Goal: Task Accomplishment & Management: Complete application form

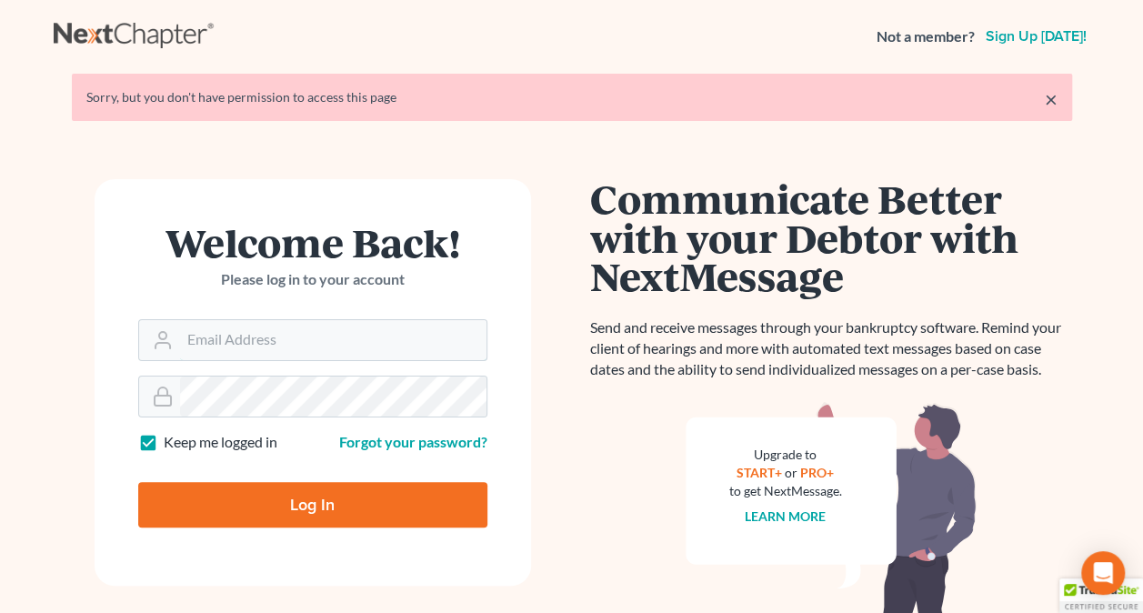
type input "[PERSON_NAME][EMAIL_ADDRESS][PERSON_NAME][DOMAIN_NAME]"
click at [386, 492] on input "Log In" at bounding box center [312, 504] width 349 height 45
type input "Thinking..."
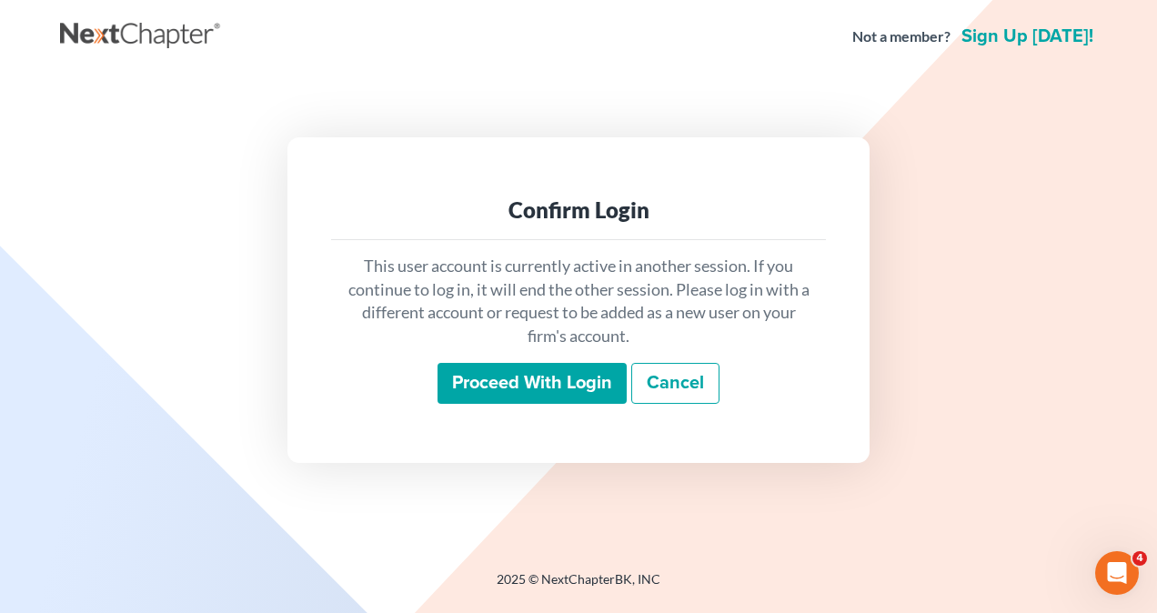
click at [493, 389] on input "Proceed with login" at bounding box center [531, 384] width 189 height 42
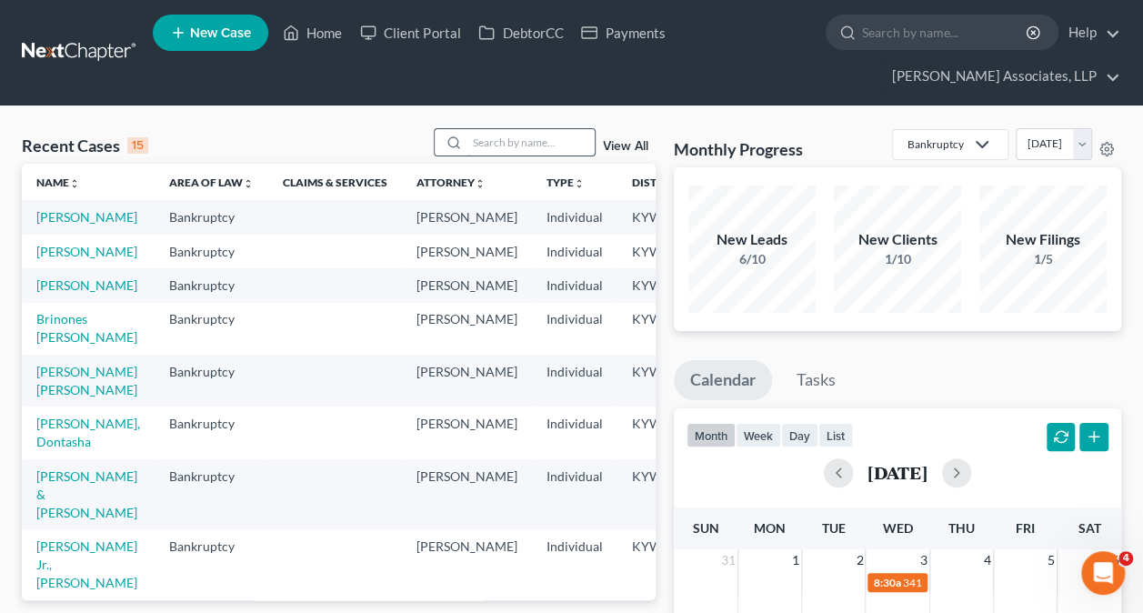
click at [535, 145] on input "search" at bounding box center [530, 142] width 127 height 26
type input "ernesto"
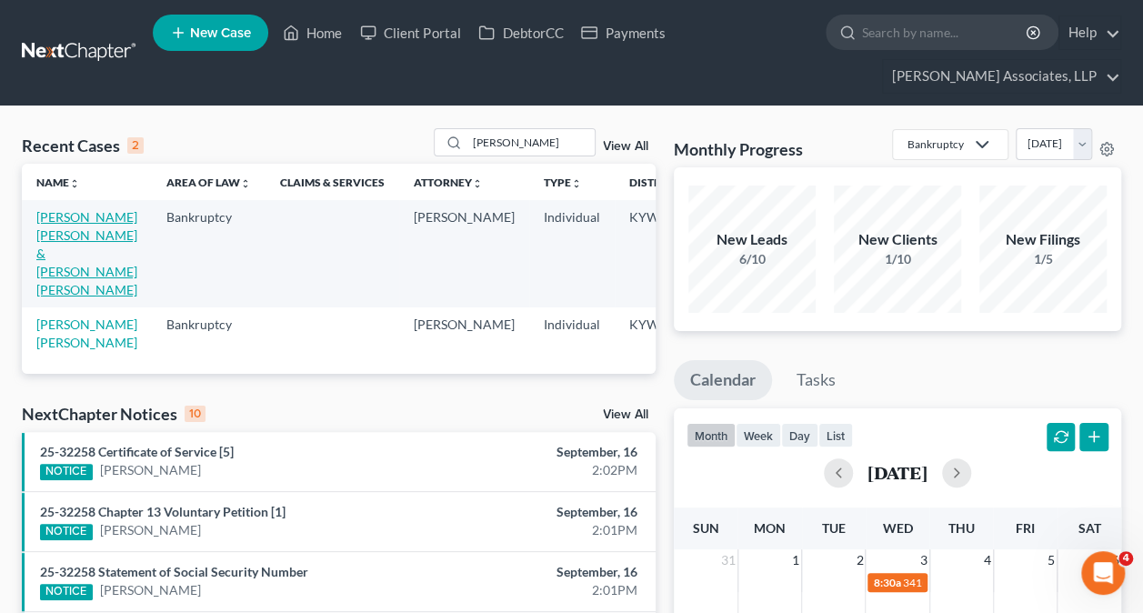
click at [69, 246] on link "Diaz Rosabal, Ernesto & Valdivia Ferrer, Melissa" at bounding box center [86, 253] width 101 height 88
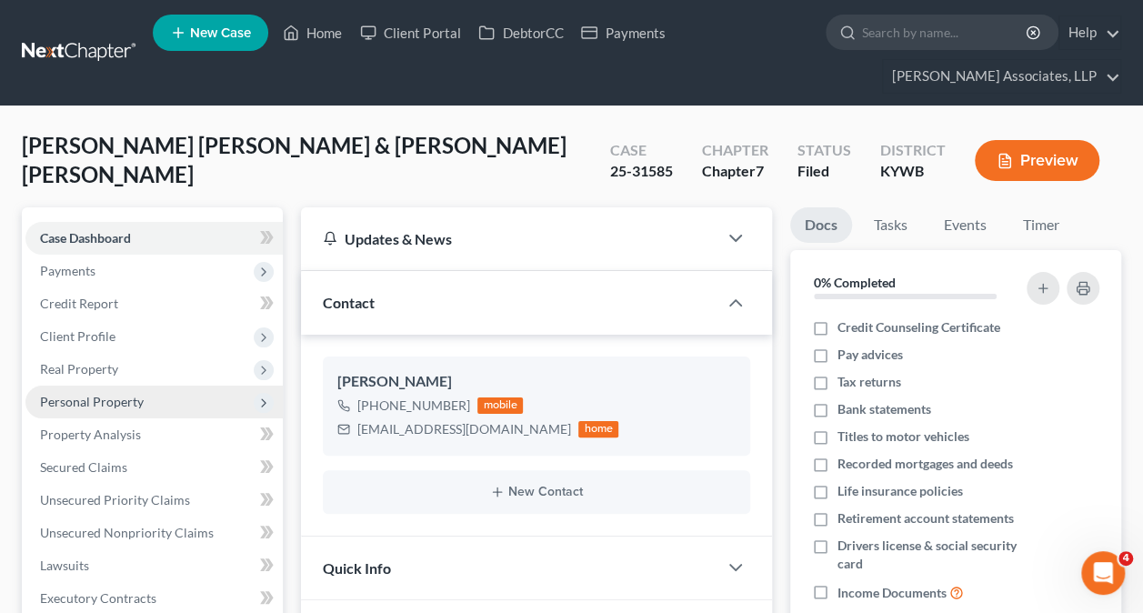
click at [120, 398] on span "Personal Property" at bounding box center [92, 401] width 104 height 15
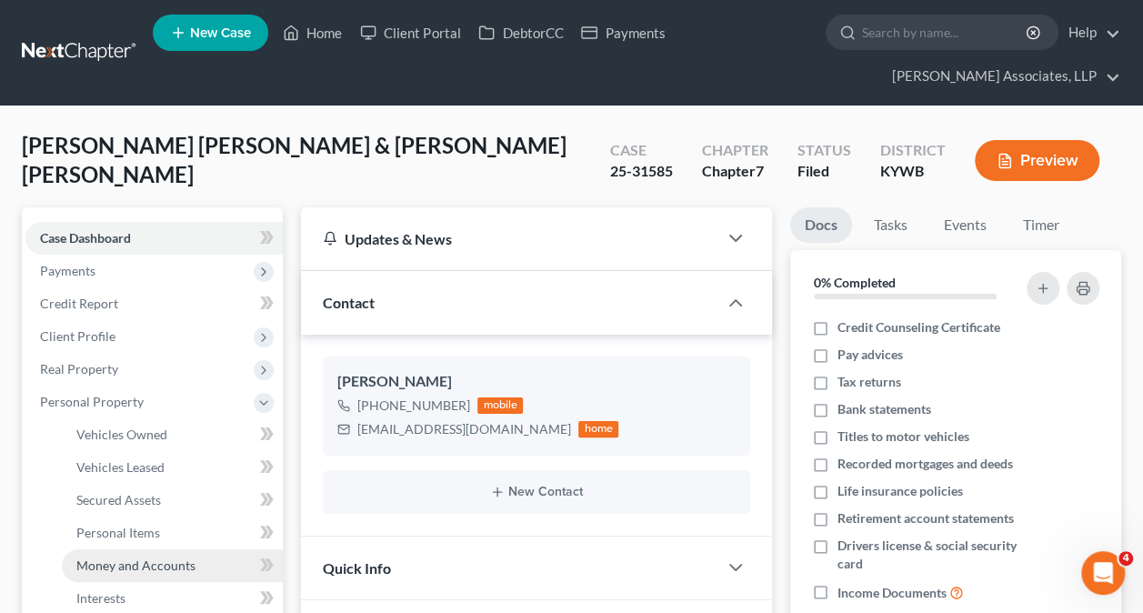
click at [135, 563] on span "Money and Accounts" at bounding box center [135, 564] width 119 height 15
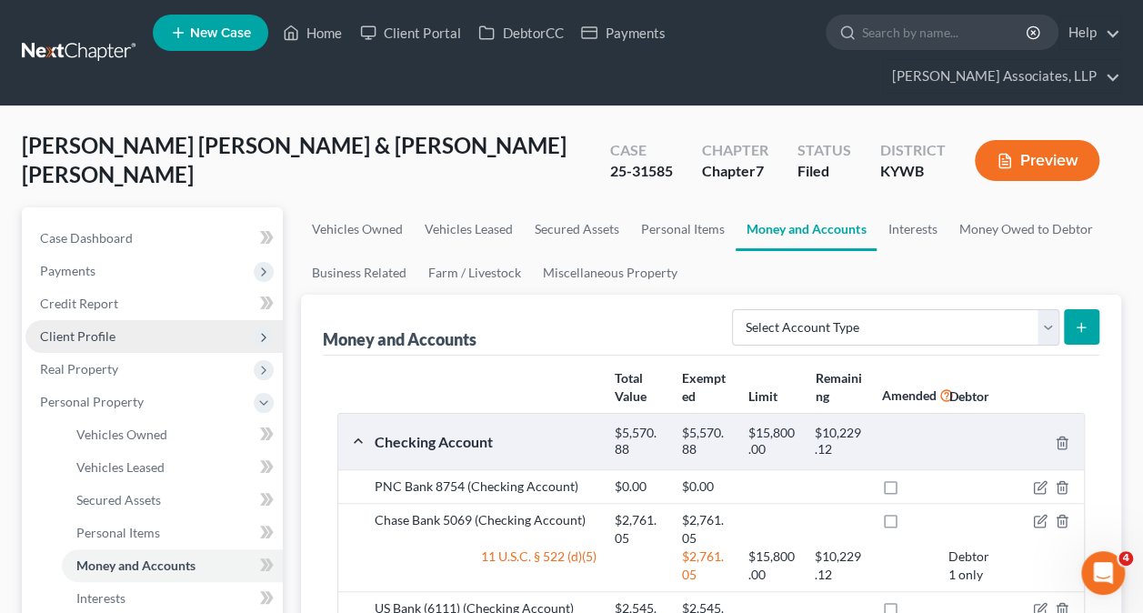
click at [108, 332] on span "Client Profile" at bounding box center [77, 335] width 75 height 15
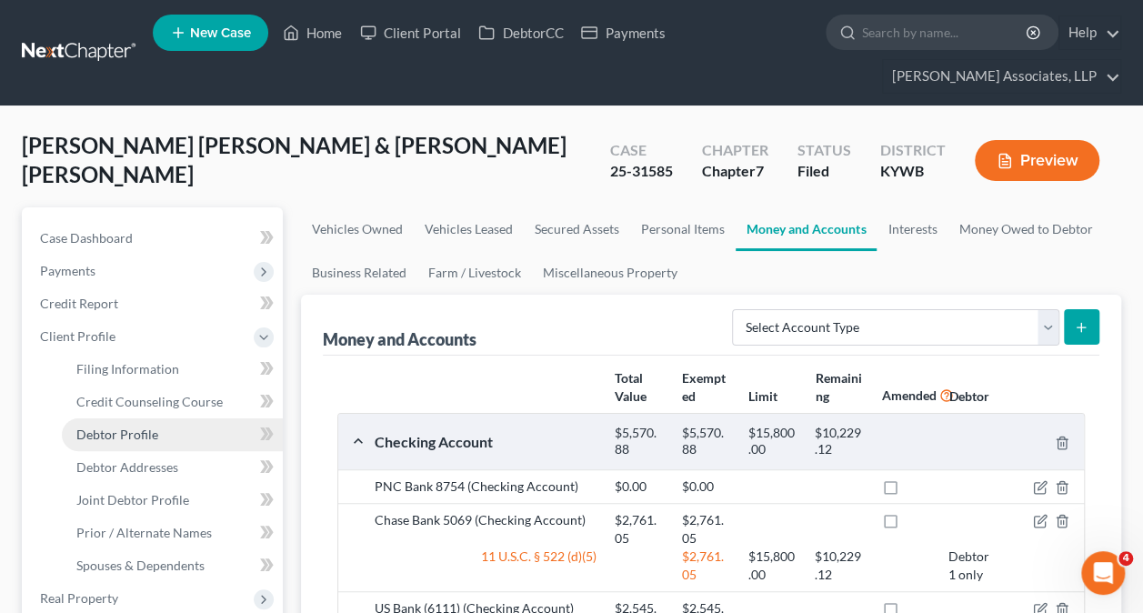
click at [133, 438] on span "Debtor Profile" at bounding box center [117, 433] width 82 height 15
select select "1"
select select "2"
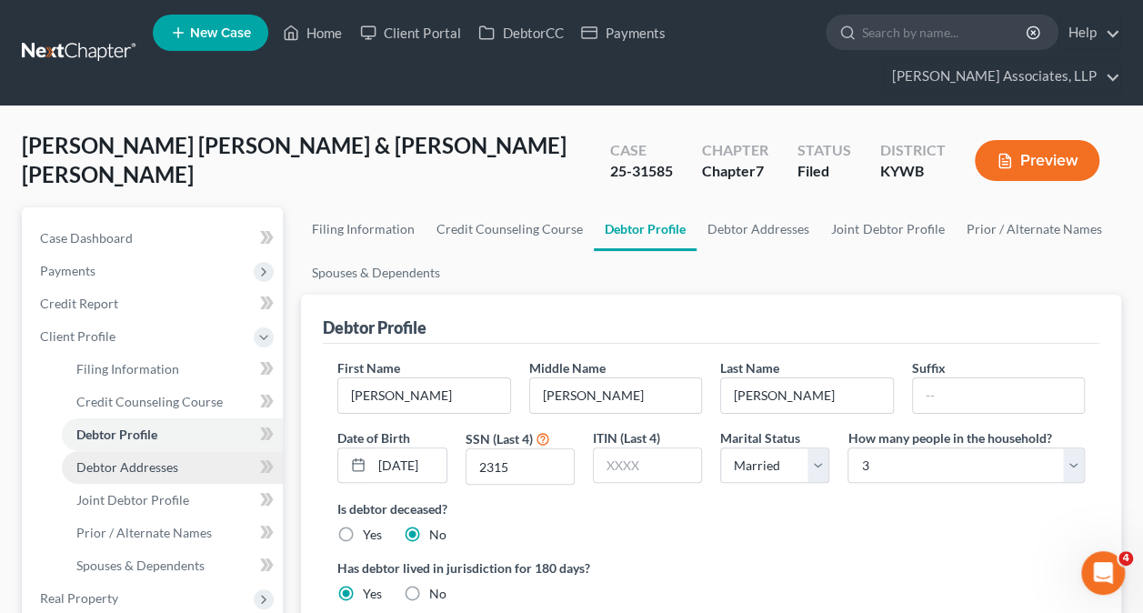
click at [127, 475] on link "Debtor Addresses" at bounding box center [172, 467] width 221 height 33
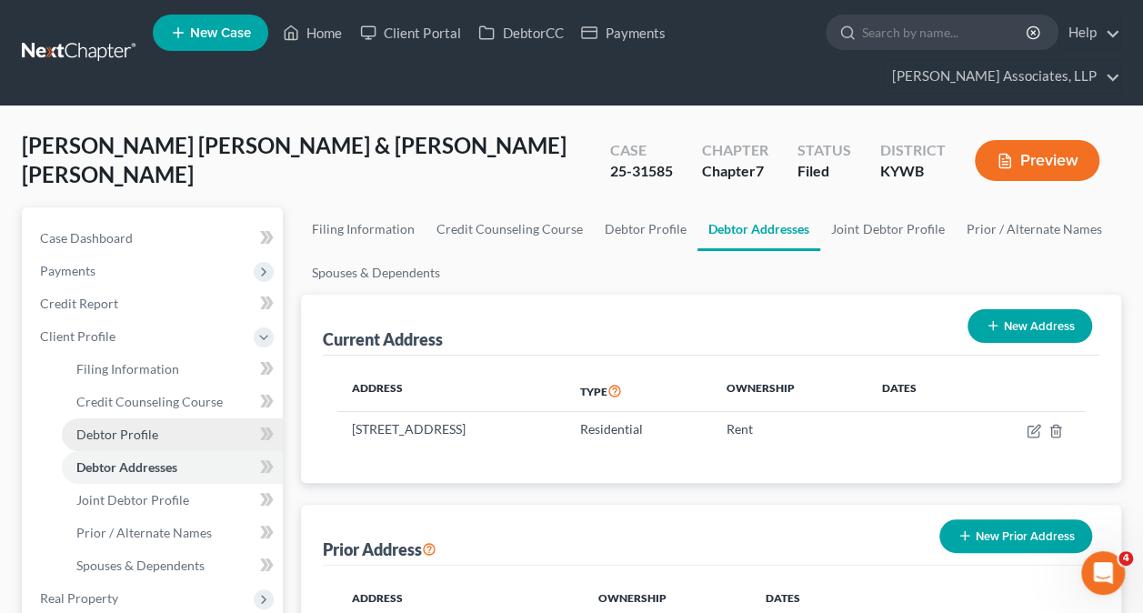
click at [126, 442] on link "Debtor Profile" at bounding box center [172, 434] width 221 height 33
select select "1"
select select "2"
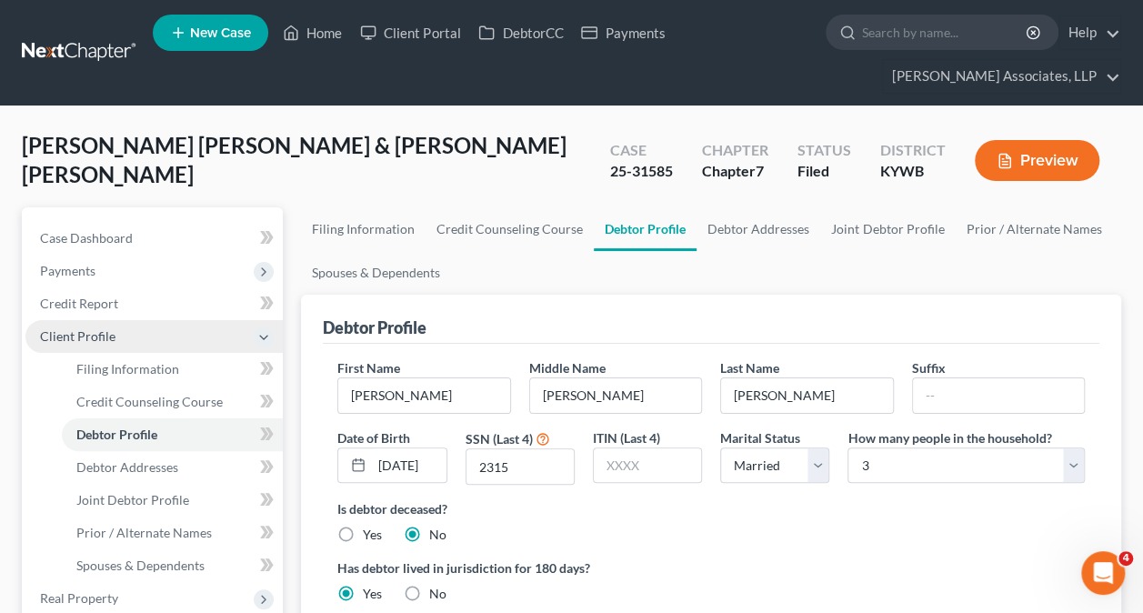
click at [104, 342] on span "Client Profile" at bounding box center [153, 336] width 257 height 33
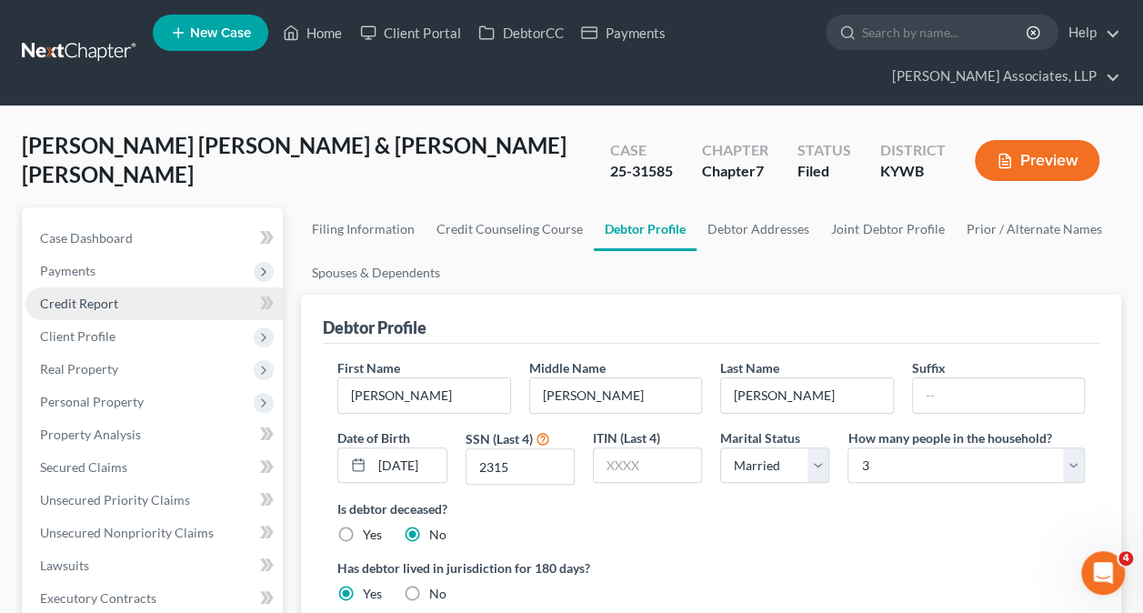
click at [104, 307] on span "Credit Report" at bounding box center [79, 303] width 78 height 15
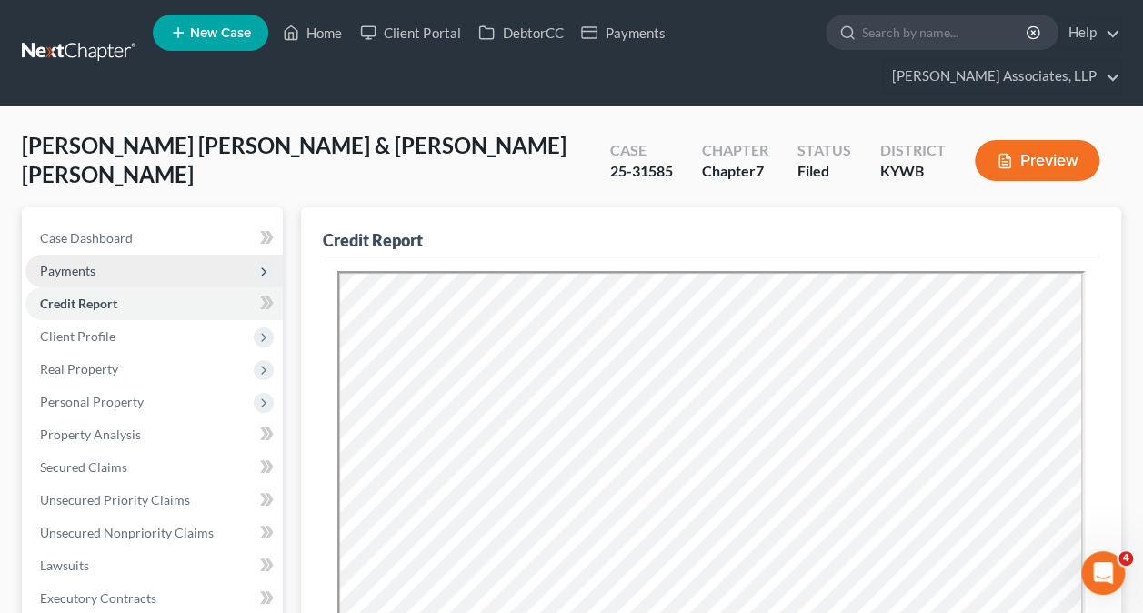
click at [80, 276] on span "Payments" at bounding box center [67, 270] width 55 height 15
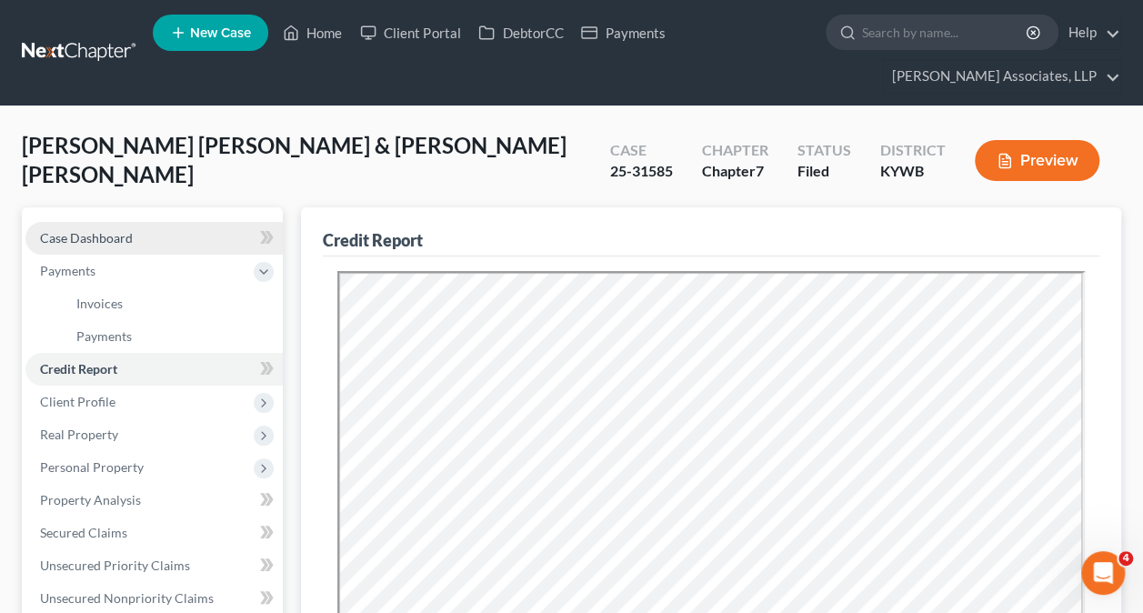
click at [88, 236] on span "Case Dashboard" at bounding box center [86, 237] width 93 height 15
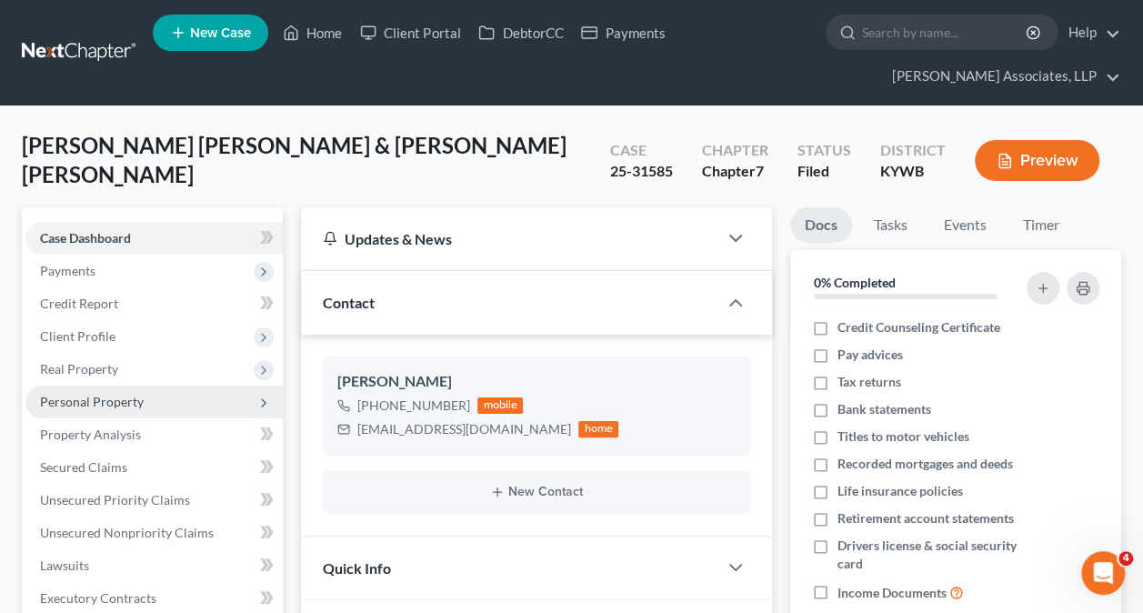
click at [82, 394] on span "Personal Property" at bounding box center [92, 401] width 104 height 15
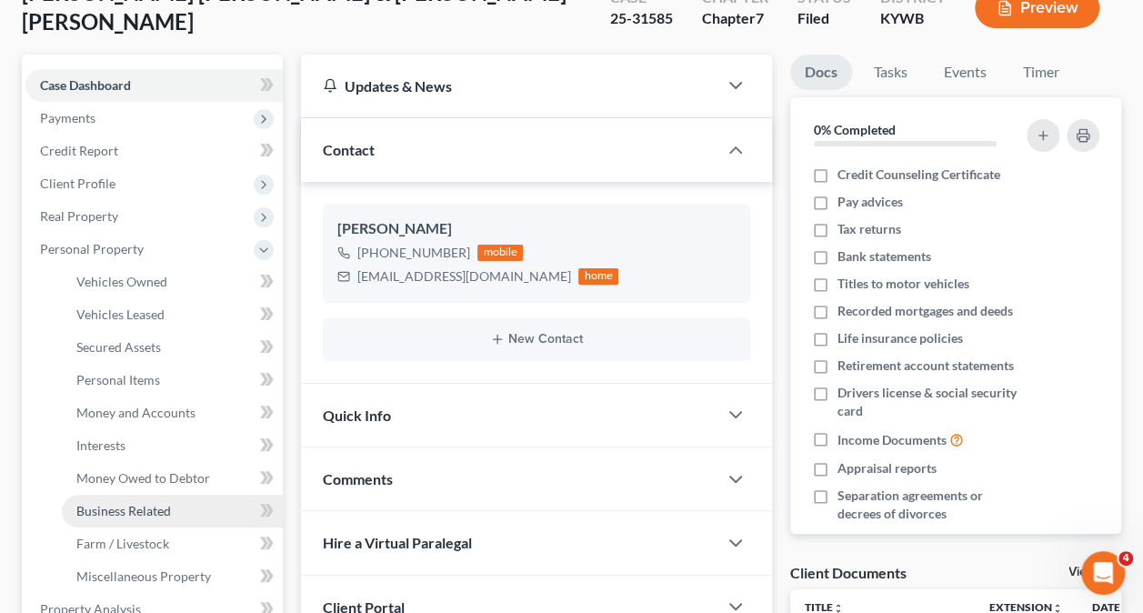
scroll to position [182, 0]
